Goal: Complete application form

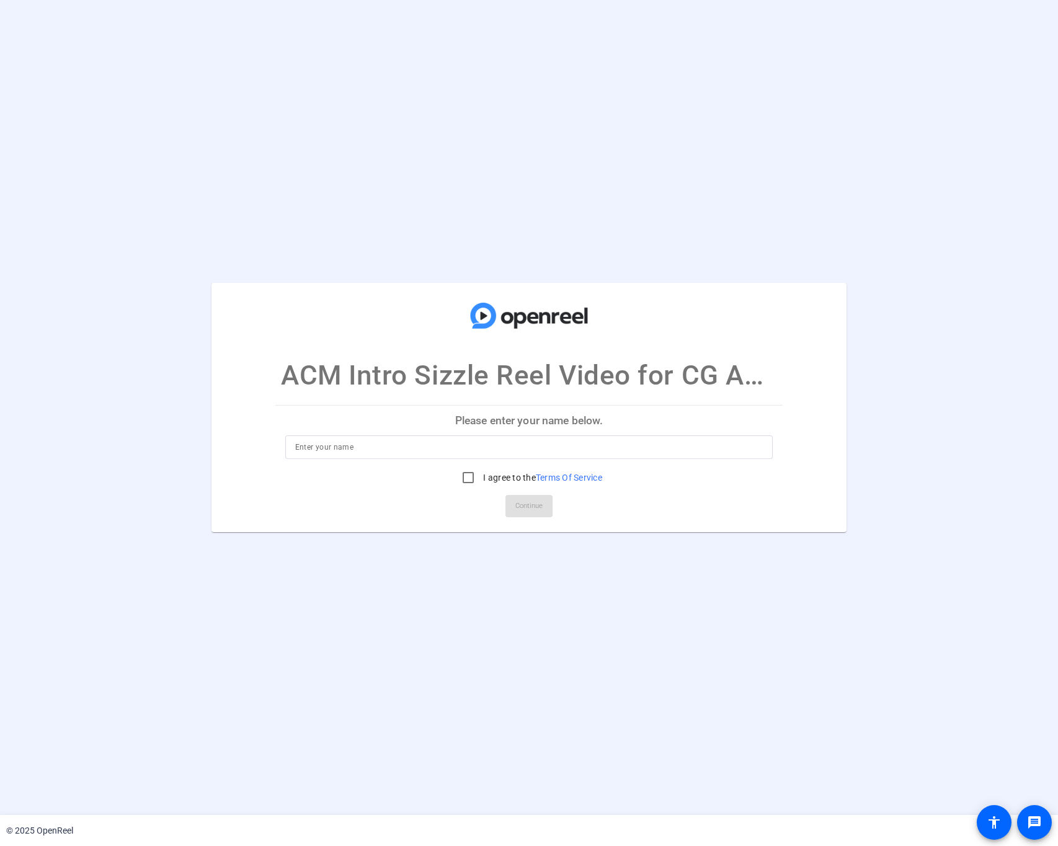
click at [505, 448] on input at bounding box center [529, 447] width 468 height 15
click at [353, 442] on input at bounding box center [529, 447] width 468 height 15
type input "[PERSON_NAME]"
click at [469, 466] on input "I agree to the Terms Of Service" at bounding box center [468, 477] width 25 height 25
checkbox input "true"
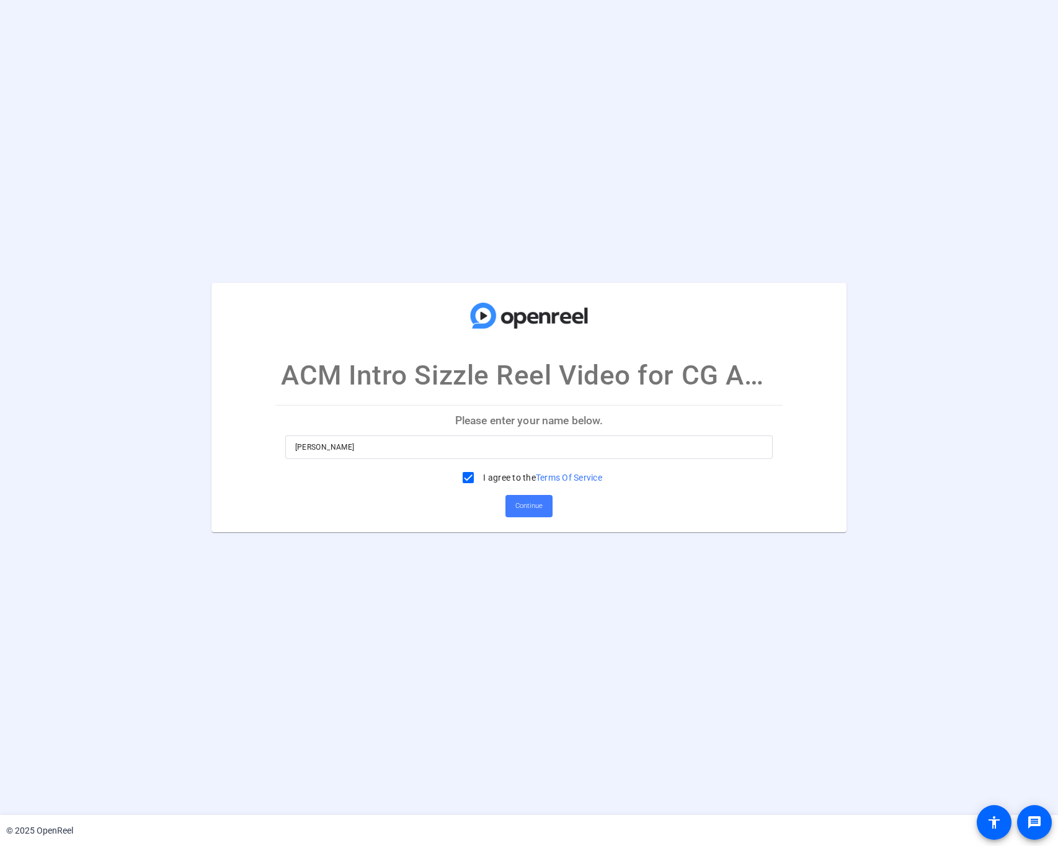
click at [524, 499] on span "Continue" at bounding box center [528, 506] width 27 height 19
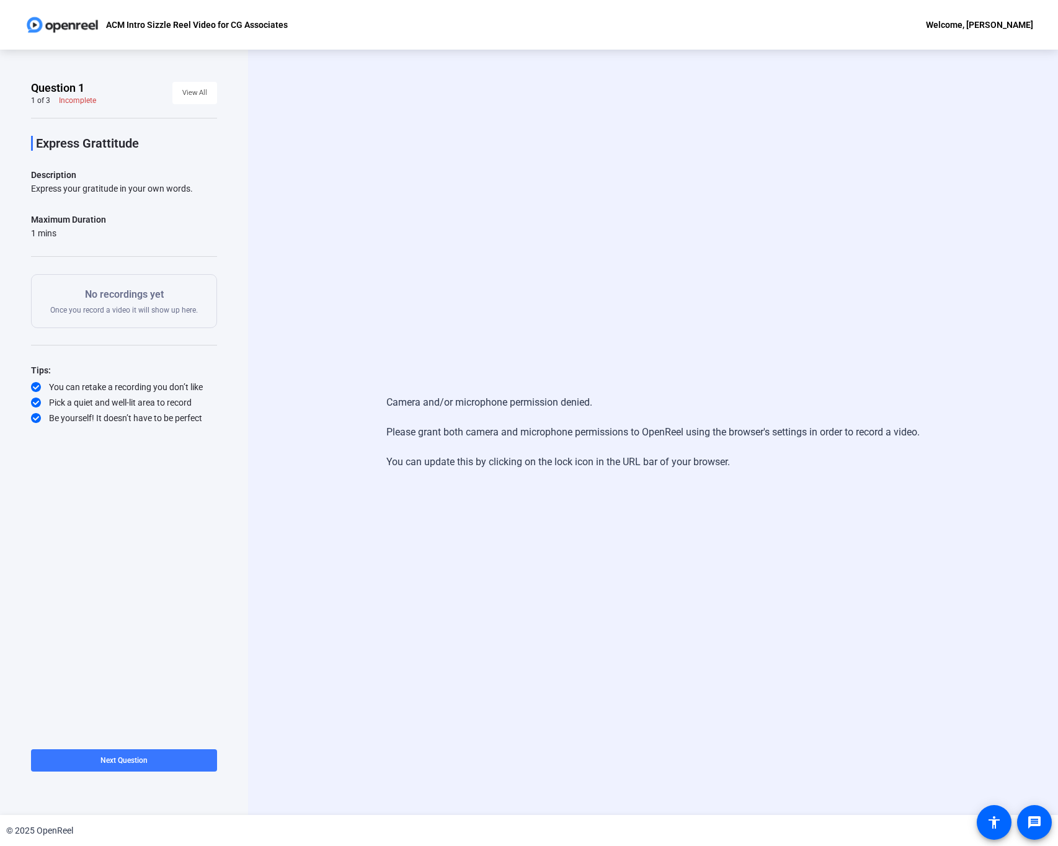
click at [164, 22] on p "ACM Intro Sizzle Reel Video for CG Associates" at bounding box center [197, 24] width 182 height 15
drag, startPoint x: 164, startPoint y: 22, endPoint x: 94, endPoint y: 61, distance: 80.2
click at [94, 58] on div "Question 1 1 of 3 Incomplete View All Express Grattitude Description Express yo…" at bounding box center [124, 432] width 248 height 765
